Goal: Task Accomplishment & Management: Use online tool/utility

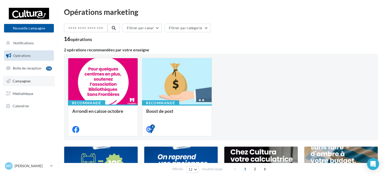
click at [39, 83] on link "Campagnes" at bounding box center [29, 81] width 52 height 11
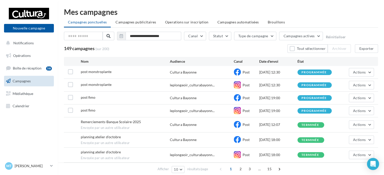
click at [296, 109] on div "[DATE] 19:00" at bounding box center [278, 110] width 38 height 5
click at [371, 110] on button "Actions" at bounding box center [361, 110] width 25 height 9
click at [351, 125] on button "Voir les résultats" at bounding box center [349, 122] width 50 height 13
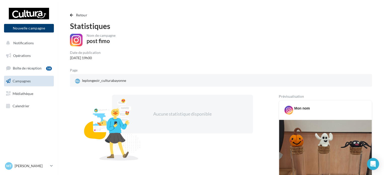
click at [26, 30] on button "Nouvelle campagne" at bounding box center [29, 28] width 50 height 9
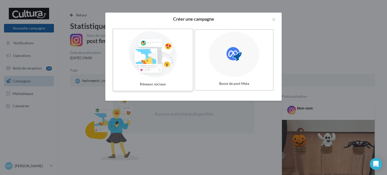
click at [128, 68] on div at bounding box center [153, 54] width 76 height 46
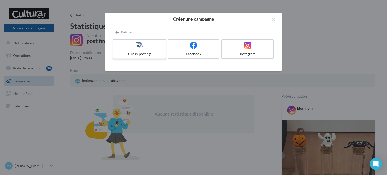
click at [148, 49] on div at bounding box center [139, 46] width 48 height 8
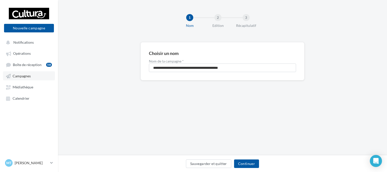
click at [28, 74] on link "Campagnes" at bounding box center [29, 75] width 52 height 9
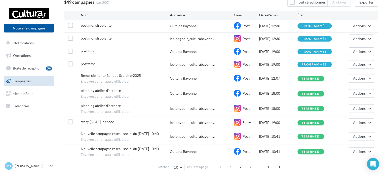
scroll to position [44, 0]
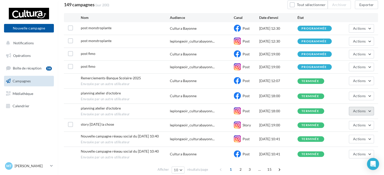
click at [366, 108] on button "Actions" at bounding box center [361, 111] width 25 height 9
click at [29, 26] on button "Nouvelle campagne" at bounding box center [29, 28] width 50 height 9
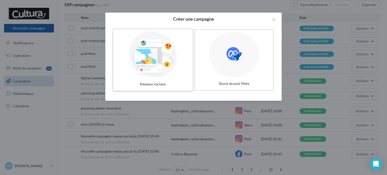
click at [160, 73] on div at bounding box center [153, 54] width 76 height 46
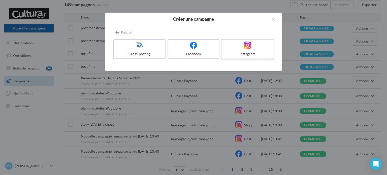
click at [243, 55] on div "Instagram" at bounding box center [247, 53] width 48 height 5
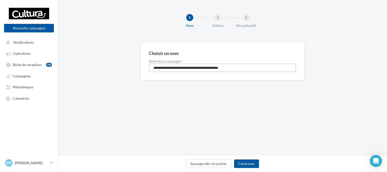
drag, startPoint x: 249, startPoint y: 64, endPoint x: 120, endPoint y: 63, distance: 128.9
click at [120, 63] on div "**********" at bounding box center [222, 69] width 329 height 54
type input "**********"
click at [246, 164] on button "Continuer" at bounding box center [246, 164] width 25 height 9
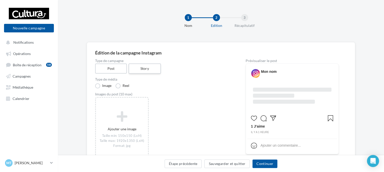
click at [142, 72] on label "Story" at bounding box center [144, 69] width 32 height 10
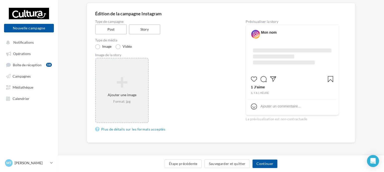
click at [115, 83] on icon at bounding box center [122, 83] width 48 height 12
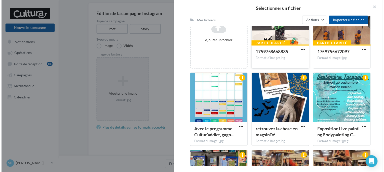
scroll to position [105, 0]
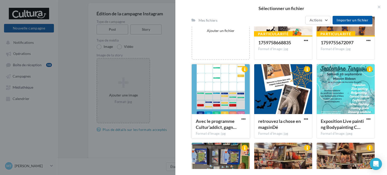
click at [226, 98] on div at bounding box center [221, 89] width 58 height 50
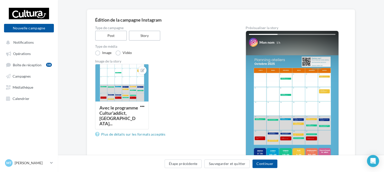
scroll to position [32, 0]
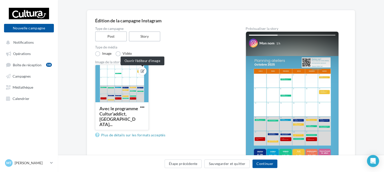
click at [143, 71] on icon at bounding box center [143, 71] width 4 height 4
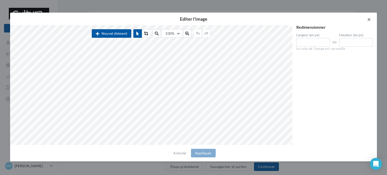
click at [369, 18] on button "button" at bounding box center [366, 20] width 20 height 15
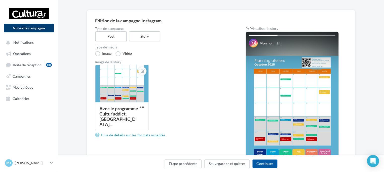
drag, startPoint x: 43, startPoint y: 29, endPoint x: 6, endPoint y: -21, distance: 62.1
click at [6, 0] on html "Nouvelle campagne Nouvelle campagne Notifications Opérations Boîte de réception…" at bounding box center [192, 54] width 384 height 172
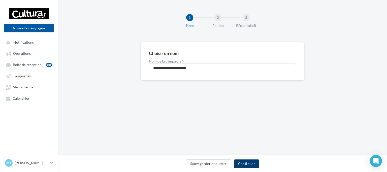
click at [242, 163] on button "Continuer" at bounding box center [246, 164] width 25 height 9
drag, startPoint x: 196, startPoint y: 66, endPoint x: 128, endPoint y: 66, distance: 68.0
click at [128, 66] on div "**********" at bounding box center [222, 69] width 329 height 54
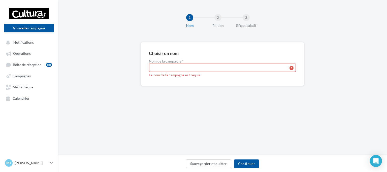
click at [167, 67] on input "Nom de la campagne *" at bounding box center [222, 68] width 147 height 9
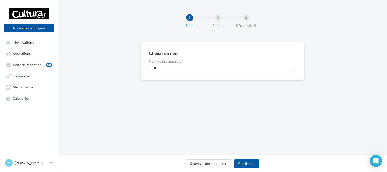
type input "*"
type input "**********"
click at [253, 165] on button "Continuer" at bounding box center [246, 164] width 25 height 9
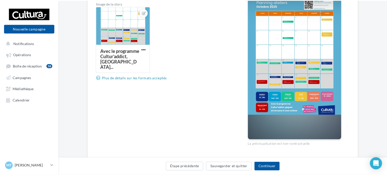
scroll to position [95, 0]
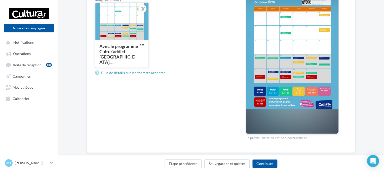
click at [140, 9] on div at bounding box center [142, 9] width 8 height 8
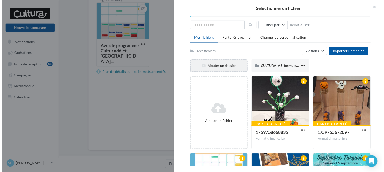
scroll to position [13, 0]
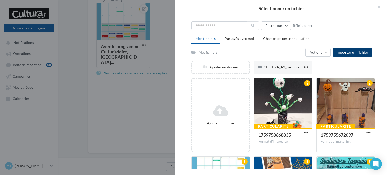
click at [349, 49] on button "Importer un fichier" at bounding box center [352, 52] width 40 height 9
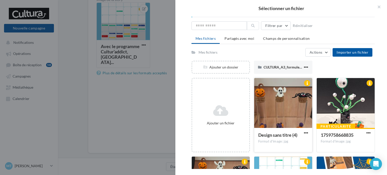
click at [279, 100] on div at bounding box center [283, 103] width 58 height 50
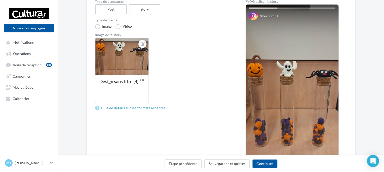
scroll to position [59, 0]
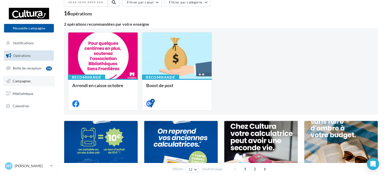
scroll to position [26, 0]
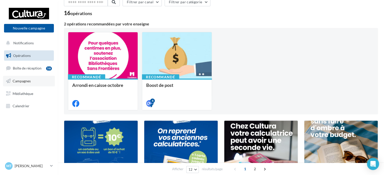
click at [29, 82] on span "Campagnes" at bounding box center [22, 81] width 18 height 4
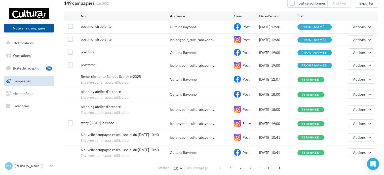
scroll to position [50, 0]
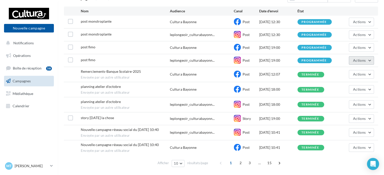
click at [360, 58] on span "Actions" at bounding box center [359, 60] width 13 height 4
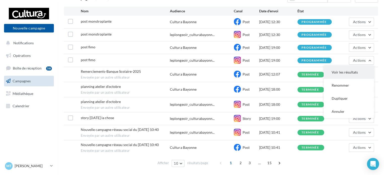
click at [348, 72] on button "Voir les résultats" at bounding box center [349, 72] width 50 height 13
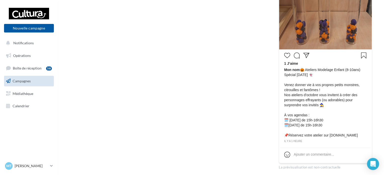
scroll to position [165, 0]
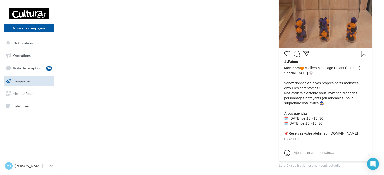
drag, startPoint x: 344, startPoint y: 124, endPoint x: 285, endPoint y: 116, distance: 59.7
click at [285, 116] on span "Mon nom 🎃 Ateliers Modelage Enfant (8-10ans) Spécial Halloween 👻 Venez donner v…" at bounding box center [325, 100] width 83 height 70
click at [349, 133] on span "Mon nom 🎃 Ateliers Modelage Enfant (8-10ans) Spécial Halloween 👻 Venez donner v…" at bounding box center [325, 100] width 83 height 70
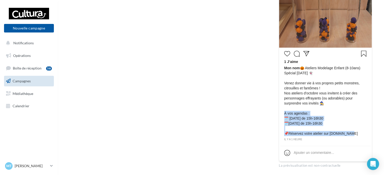
drag, startPoint x: 349, startPoint y: 136, endPoint x: 284, endPoint y: 115, distance: 68.1
click at [284, 115] on span "Mon nom 🎃 Ateliers Modelage Enfant (8-10ans) Spécial Halloween 👻 Venez donner v…" at bounding box center [325, 100] width 83 height 70
copy span "À vos agendas : 🗓️ Mercredi 8 octobre de 15h-16h30 🗓️Vendredi 24 octobre de 15h…"
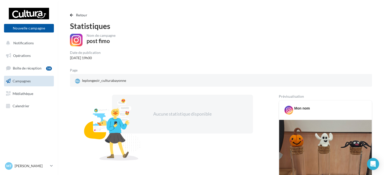
scroll to position [44, 0]
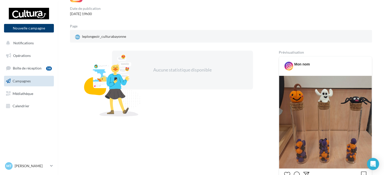
click at [39, 28] on button "Nouvelle campagne" at bounding box center [29, 28] width 50 height 9
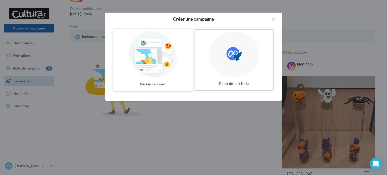
click at [125, 59] on div at bounding box center [153, 54] width 76 height 46
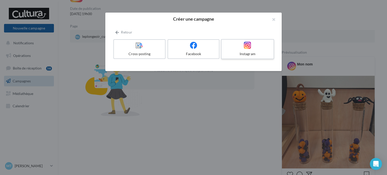
click at [249, 49] on label "Instagram" at bounding box center [247, 49] width 53 height 20
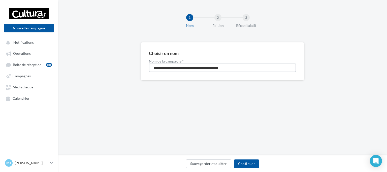
drag, startPoint x: 245, startPoint y: 71, endPoint x: 97, endPoint y: 62, distance: 148.8
click at [97, 62] on div "**********" at bounding box center [222, 69] width 329 height 54
click at [162, 68] on input "**********" at bounding box center [222, 68] width 147 height 9
type input "**********"
click at [243, 164] on button "Continuer" at bounding box center [246, 164] width 25 height 9
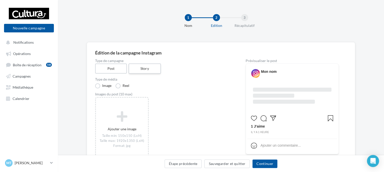
click at [149, 69] on label "Story" at bounding box center [144, 69] width 32 height 10
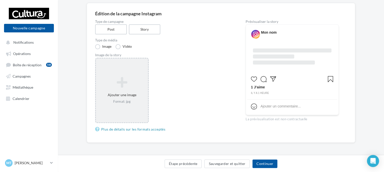
click at [130, 81] on icon at bounding box center [122, 83] width 48 height 12
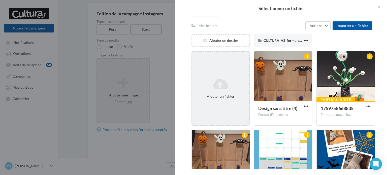
click at [220, 55] on div "Ajouter un fichier" at bounding box center [220, 88] width 58 height 74
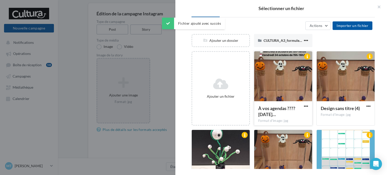
click at [276, 66] on div at bounding box center [283, 76] width 58 height 50
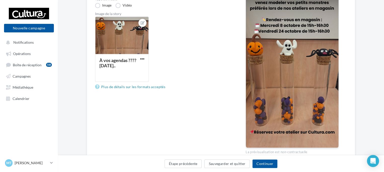
scroll to position [81, 0]
click at [261, 165] on button "Continuer" at bounding box center [264, 164] width 25 height 9
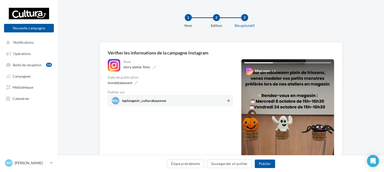
click at [228, 100] on icon at bounding box center [228, 101] width 3 height 4
click at [134, 83] on icon at bounding box center [136, 83] width 4 height 4
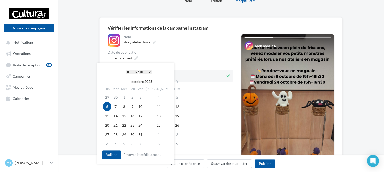
scroll to position [25, 0]
click at [116, 107] on td "7" at bounding box center [115, 106] width 9 height 9
click at [133, 72] on select "* * * * * * * * * * ** ** ** ** ** ** ** ** ** ** ** ** ** **" at bounding box center [132, 72] width 13 height 4
click at [148, 72] on select "** ** ** ** ** **" at bounding box center [145, 72] width 13 height 4
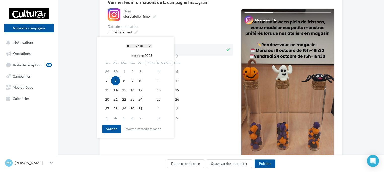
scroll to position [53, 0]
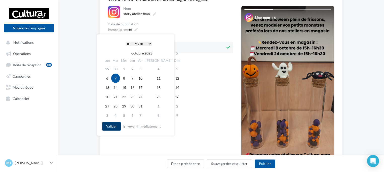
click at [106, 127] on button "Valider" at bounding box center [111, 126] width 19 height 9
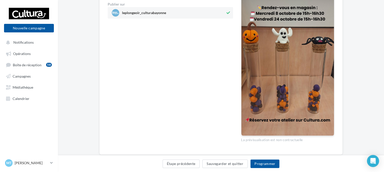
scroll to position [89, 0]
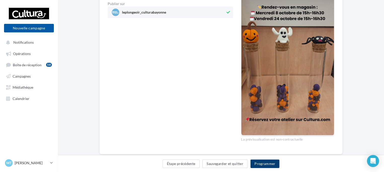
click at [263, 162] on button "Programmer" at bounding box center [264, 164] width 29 height 9
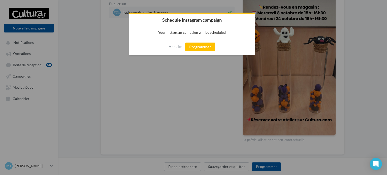
click at [209, 92] on div at bounding box center [193, 87] width 387 height 175
click at [171, 45] on button "Annuler" at bounding box center [175, 47] width 13 height 8
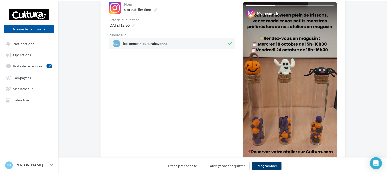
scroll to position [58, 0]
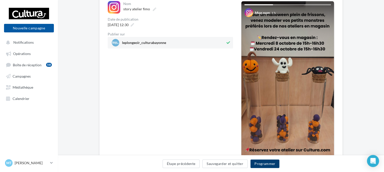
click at [267, 165] on button "Programmer" at bounding box center [264, 164] width 29 height 9
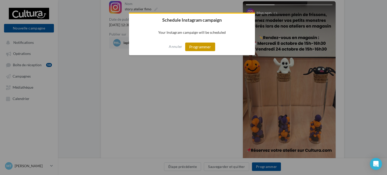
click at [193, 46] on button "Programmer" at bounding box center [200, 47] width 30 height 9
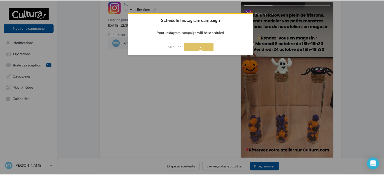
scroll to position [8, 0]
